Goal: Use online tool/utility: Use online tool/utility

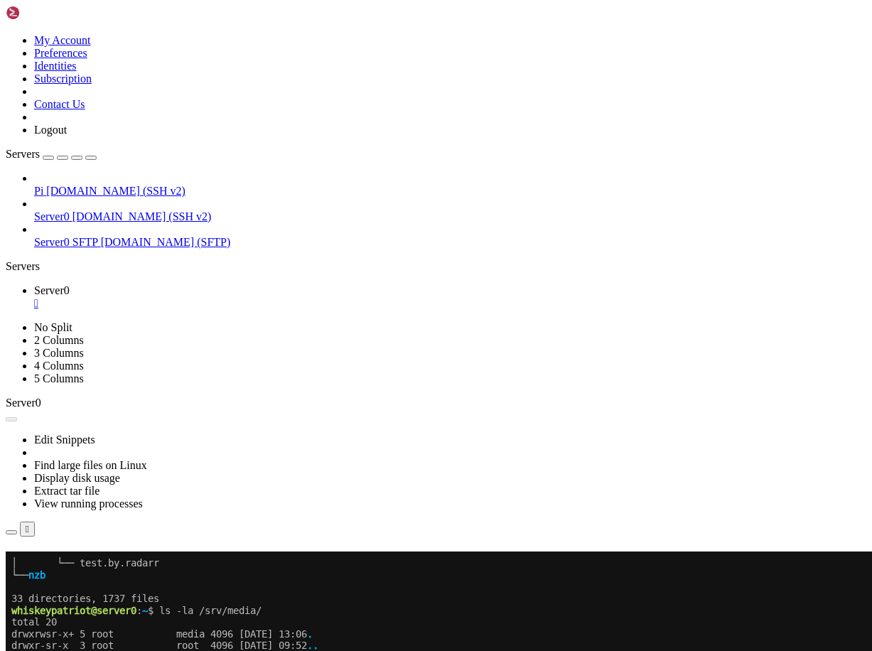
scroll to position [497610, 0]
click at [63, 564] on button "Reconnect" at bounding box center [34, 571] width 57 height 15
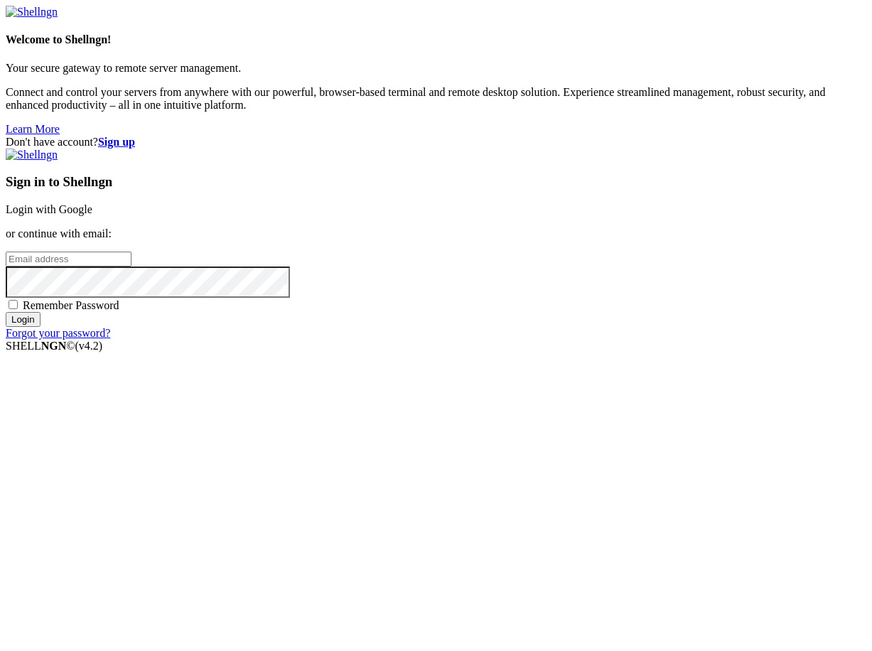
click at [92, 215] on link "Login with Google" at bounding box center [49, 209] width 87 height 12
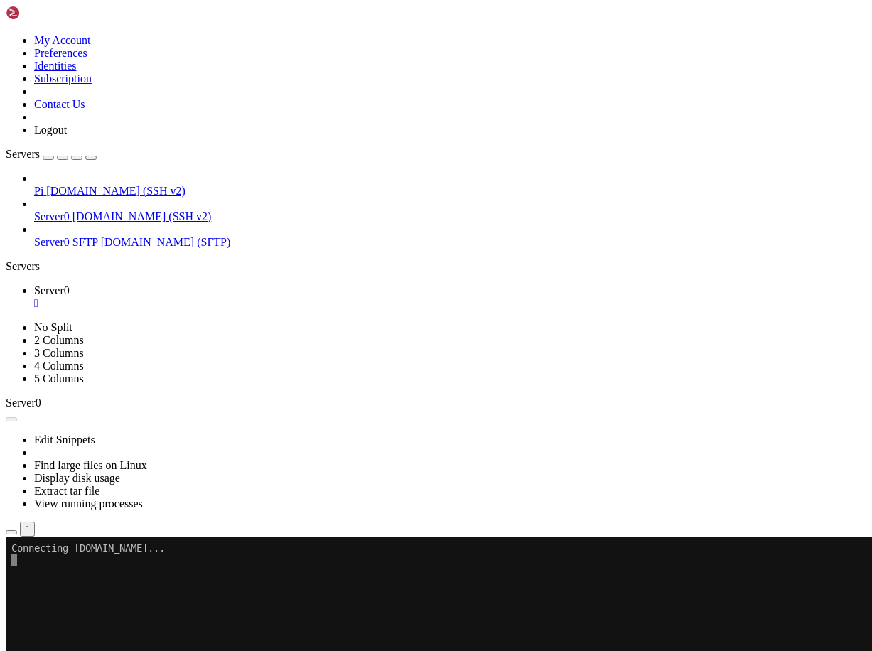
scroll to position [497610, 0]
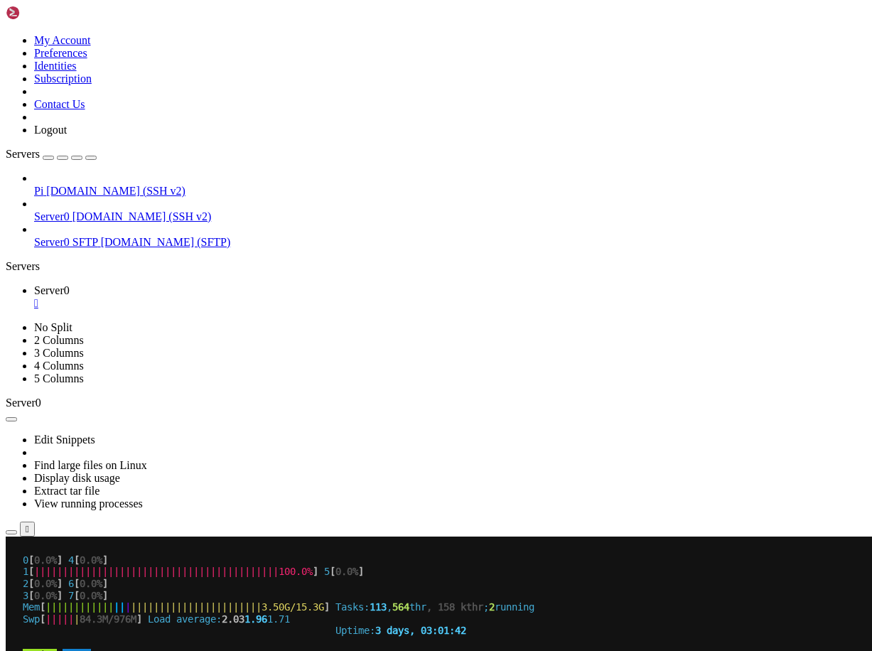
drag, startPoint x: 158, startPoint y: 43, endPoint x: 139, endPoint y: 15, distance: 34.3
click at [91, 158] on icon "button" at bounding box center [91, 158] width 0 height 0
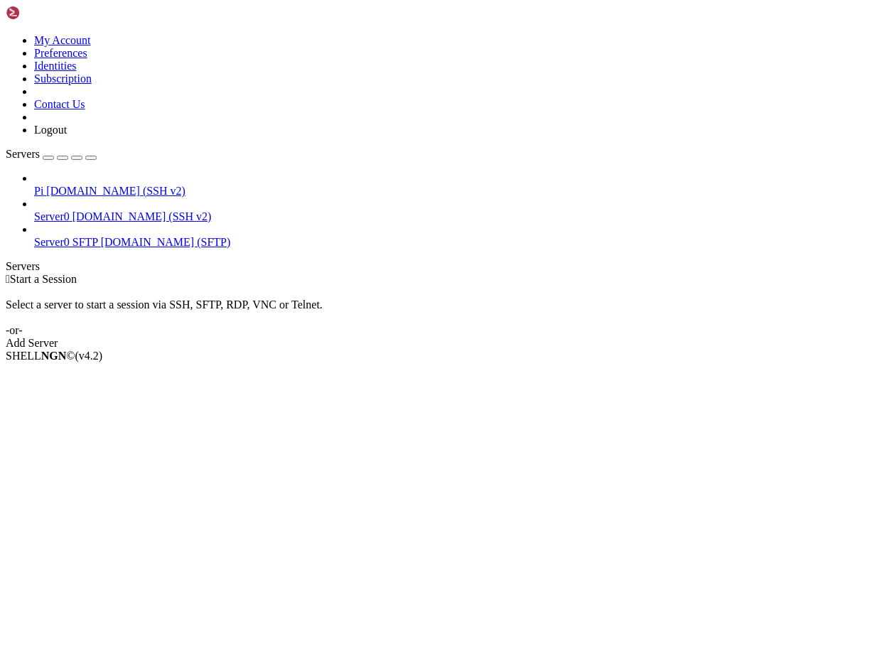
click at [43, 185] on span "Pi" at bounding box center [38, 191] width 9 height 12
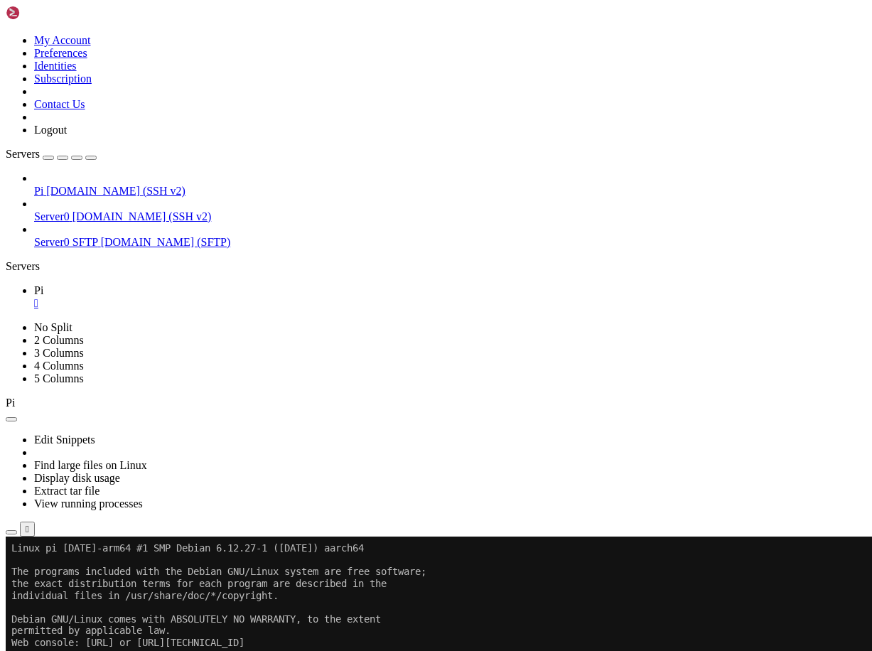
click at [177, 650] on x-row at bounding box center [351, 655] width 680 height 12
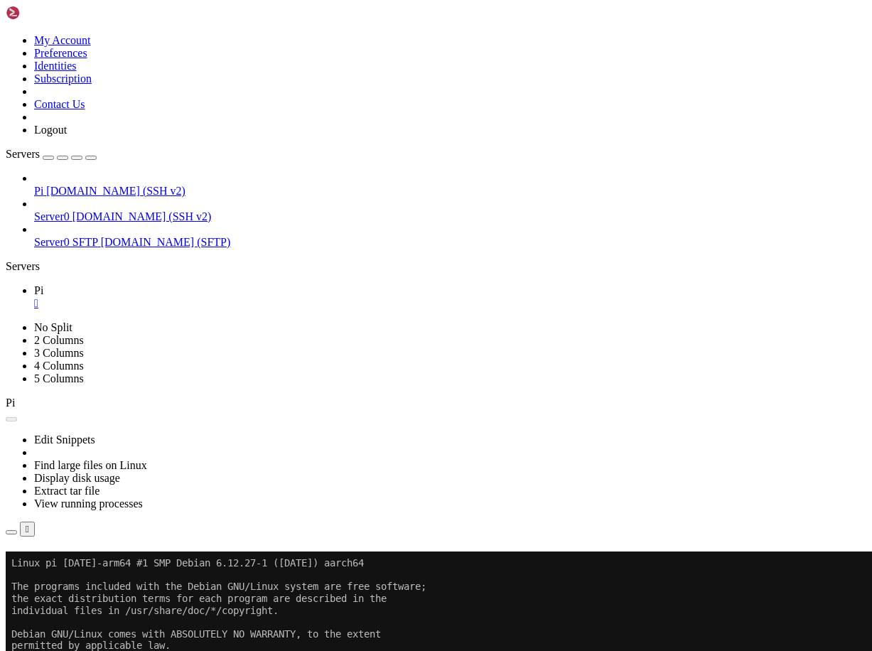
click at [40, 210] on link "Server0 [DOMAIN_NAME] (SSH v2)" at bounding box center [450, 216] width 832 height 13
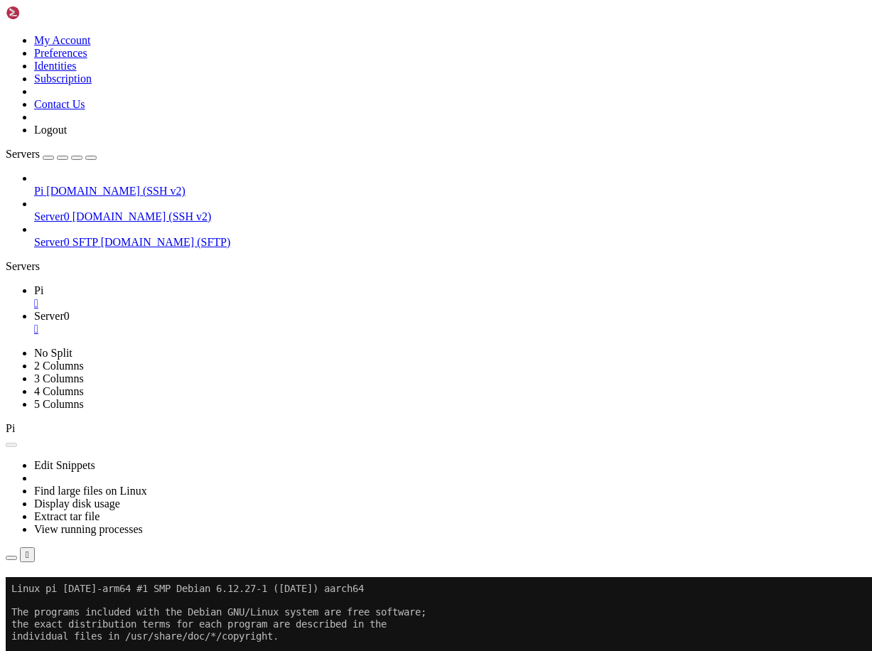
click at [91, 158] on icon "button" at bounding box center [91, 158] width 0 height 0
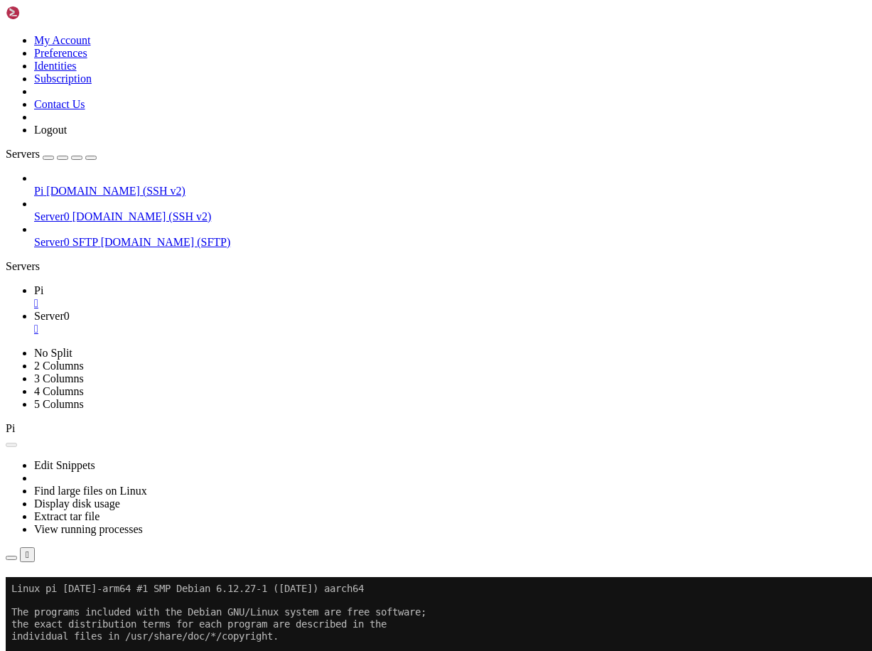
drag, startPoint x: 330, startPoint y: 992, endPoint x: 13, endPoint y: 982, distance: 317.2
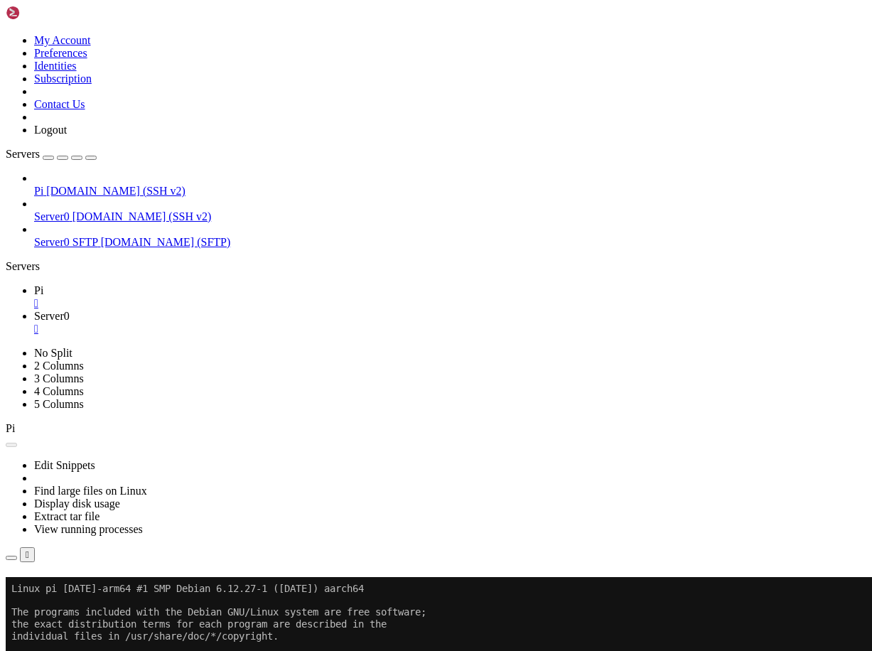
drag, startPoint x: 227, startPoint y: 1031, endPoint x: 633, endPoint y: 1329, distance: 503.9
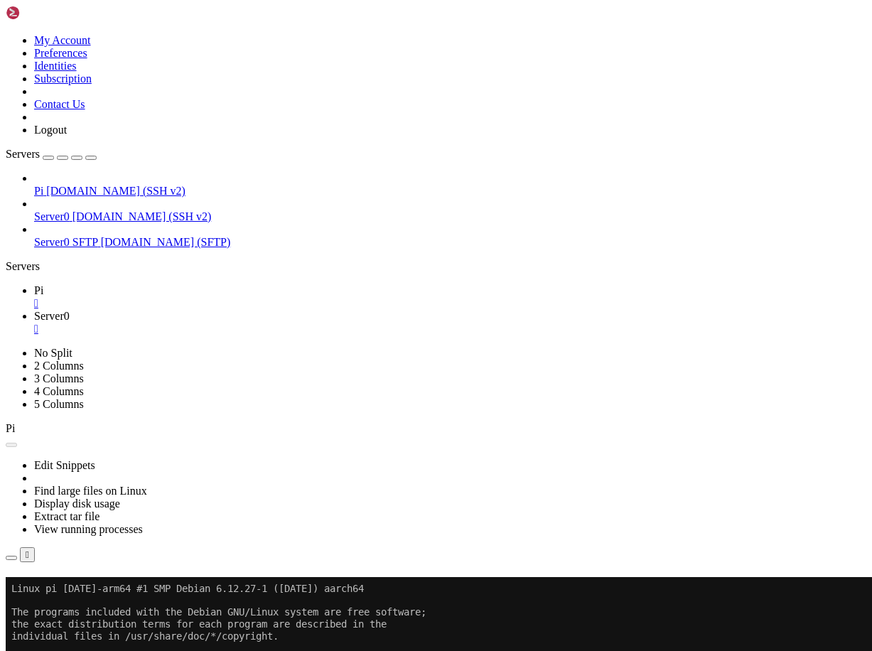
drag, startPoint x: 235, startPoint y: 1304, endPoint x: 746, endPoint y: 1314, distance: 511.9
